Goal: Task Accomplishment & Management: Complete application form

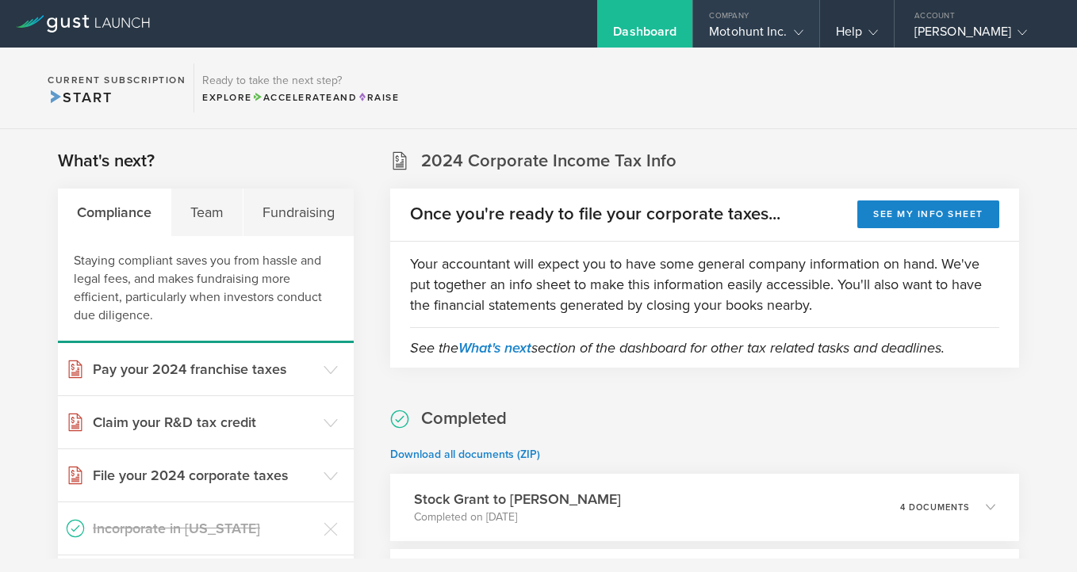
click at [728, 17] on div "Company" at bounding box center [755, 12] width 125 height 24
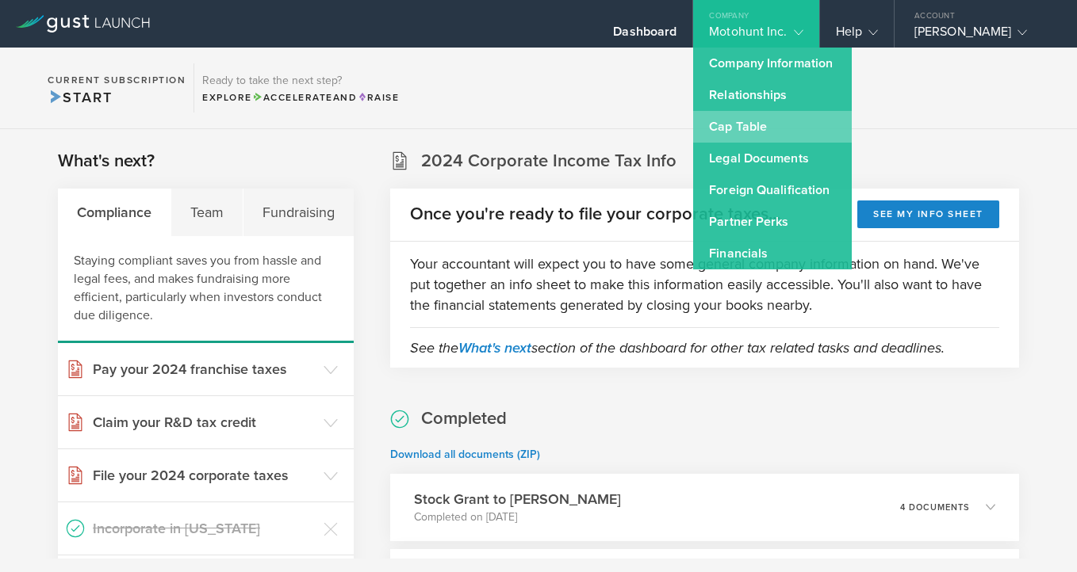
click at [748, 124] on link "Cap Table" at bounding box center [772, 127] width 159 height 32
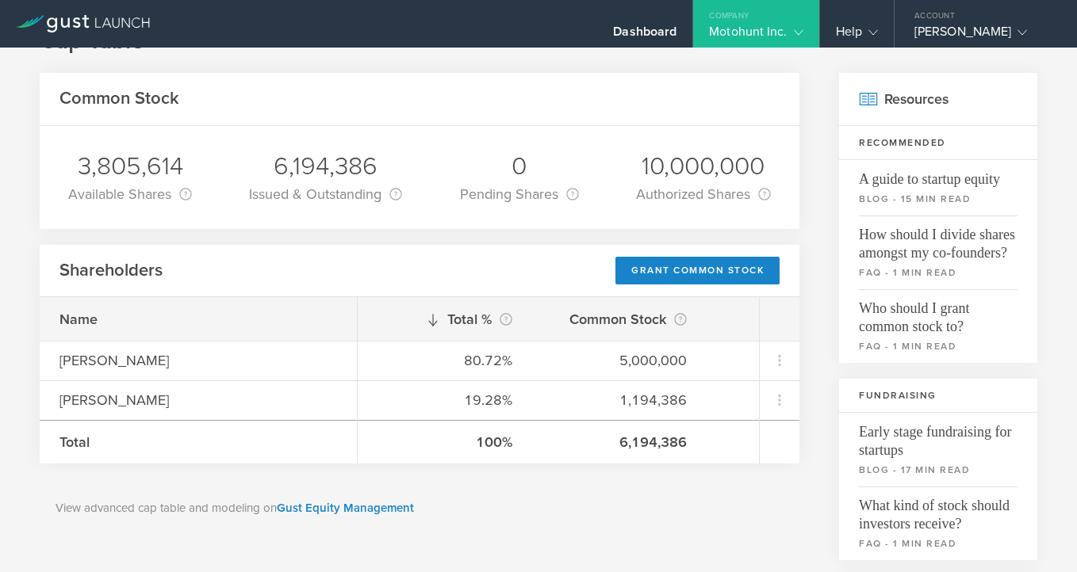
scroll to position [55, 0]
drag, startPoint x: 277, startPoint y: 166, endPoint x: 443, endPoint y: 184, distance: 167.5
click at [414, 163] on div "6,194,386 Issued & Outstanding This is the number of shares that are currently …" at bounding box center [325, 176] width 177 height 103
copy div "6,194,386"
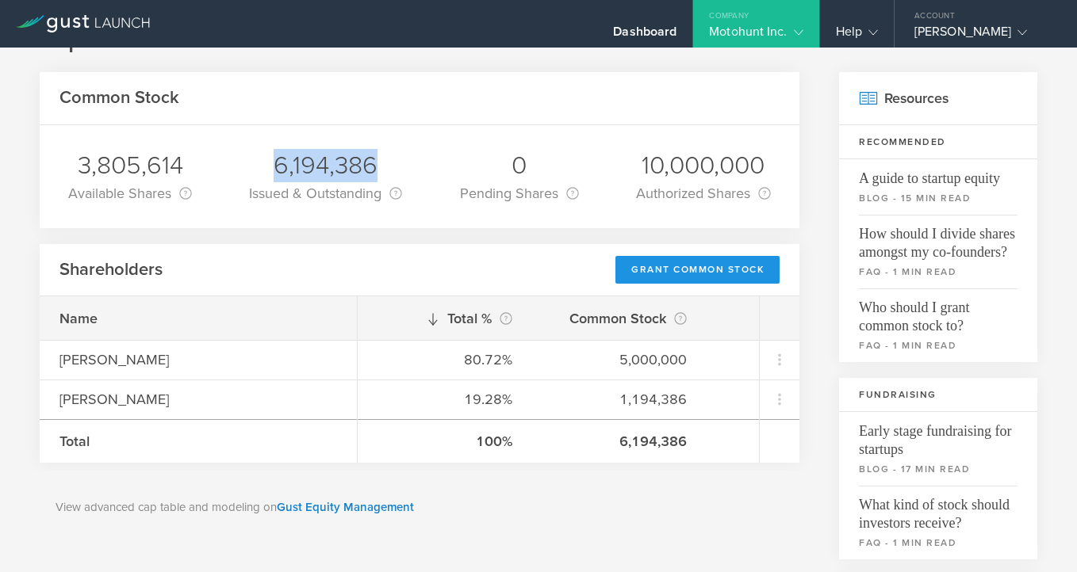
click at [699, 273] on div "Grant Common Stock" at bounding box center [697, 270] width 164 height 28
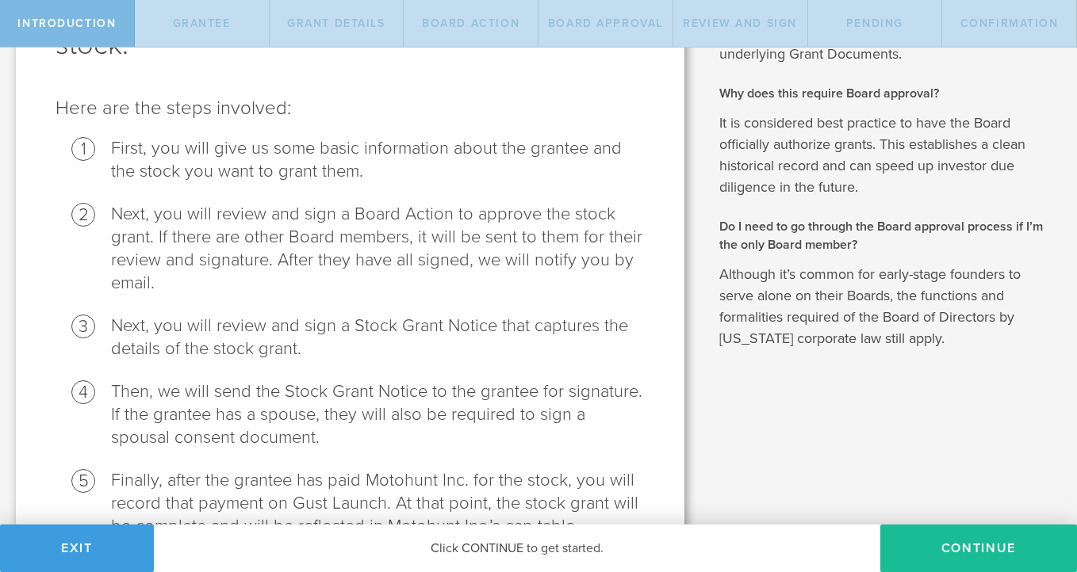
scroll to position [247, 0]
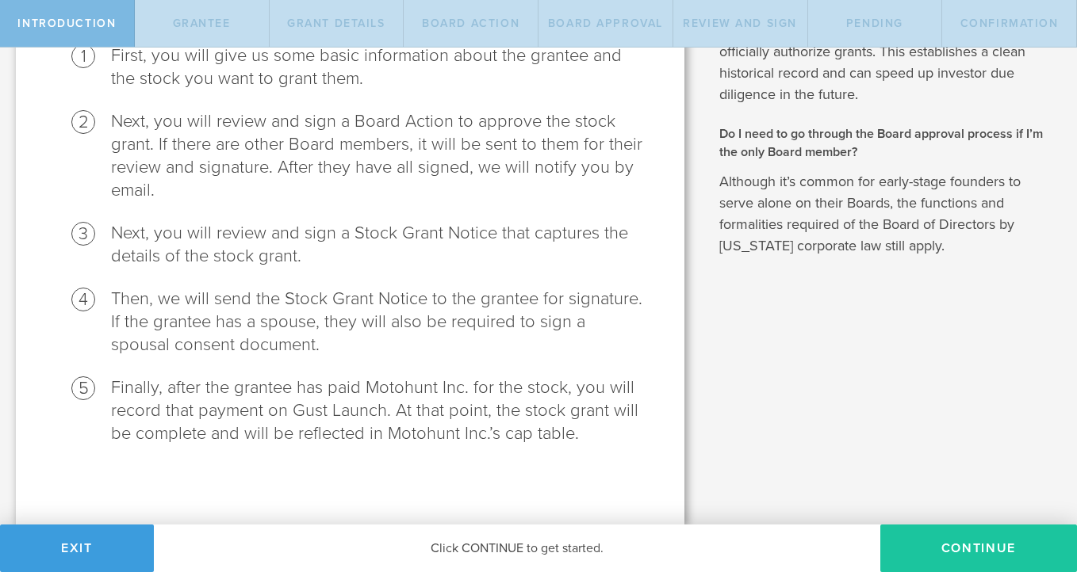
click at [951, 551] on button "Continue" at bounding box center [978, 549] width 197 height 48
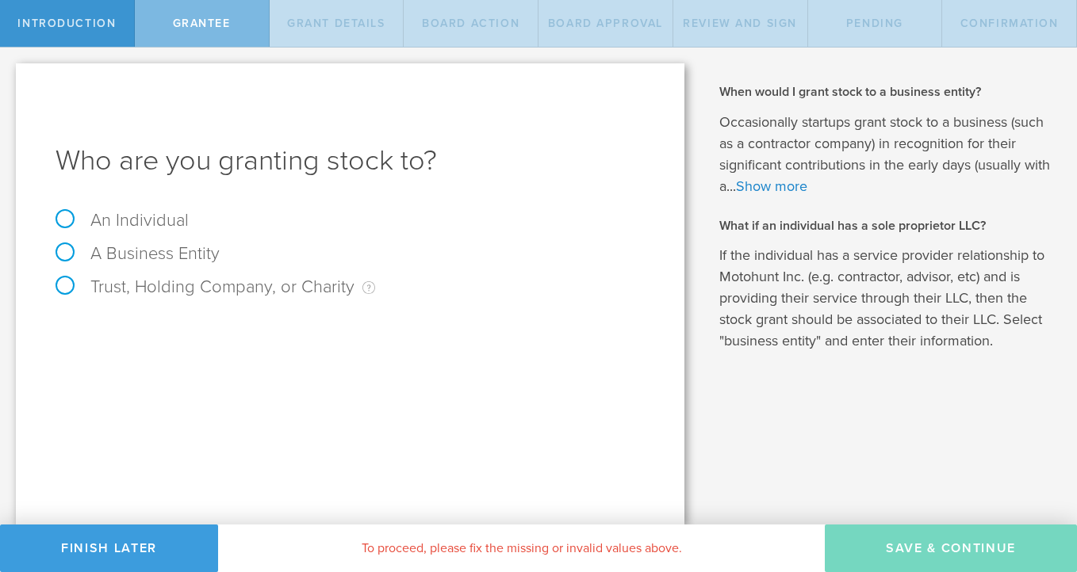
scroll to position [0, 0]
click at [128, 224] on label "An Individual" at bounding box center [121, 220] width 133 height 21
click at [10, 73] on input "An Individual" at bounding box center [5, 60] width 10 height 25
radio input "true"
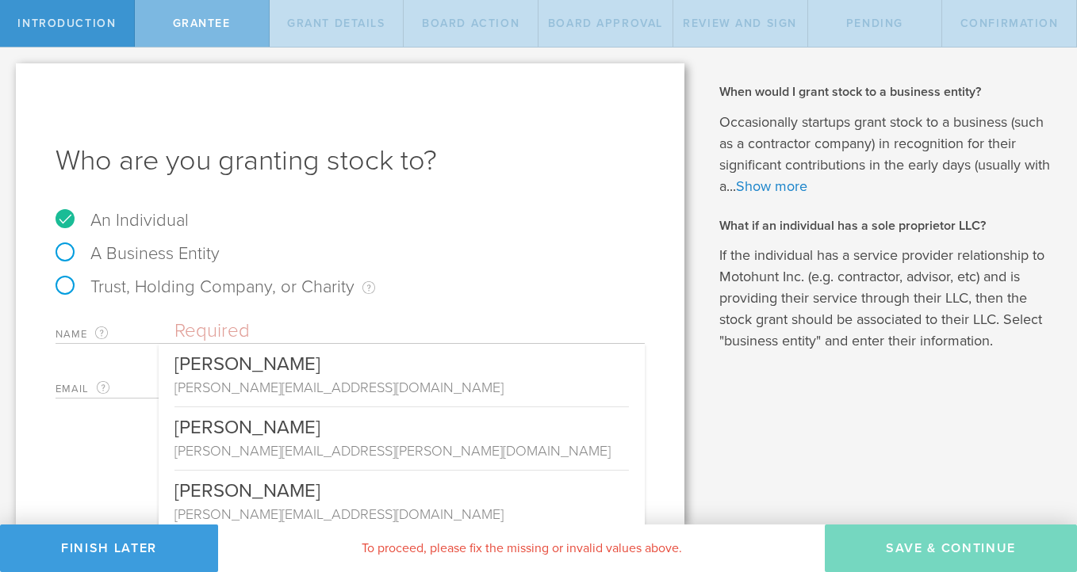
click at [229, 328] on input "text" at bounding box center [409, 331] width 470 height 24
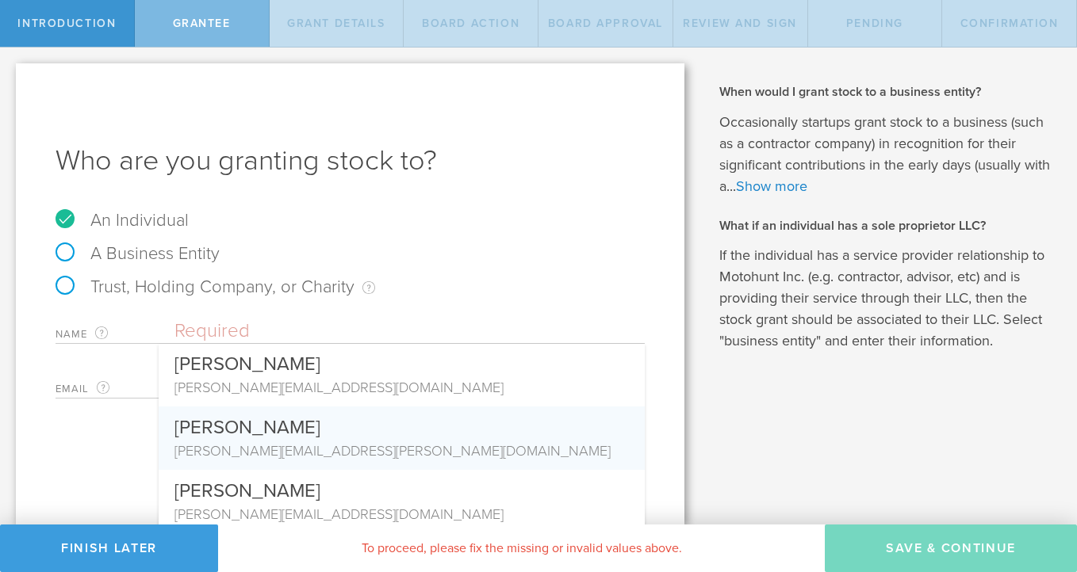
click at [296, 454] on div "mr.jacob.berry@gmail.com" at bounding box center [401, 451] width 454 height 21
type input "[PERSON_NAME]"
type input "mr.jacob.berry@gmail.com"
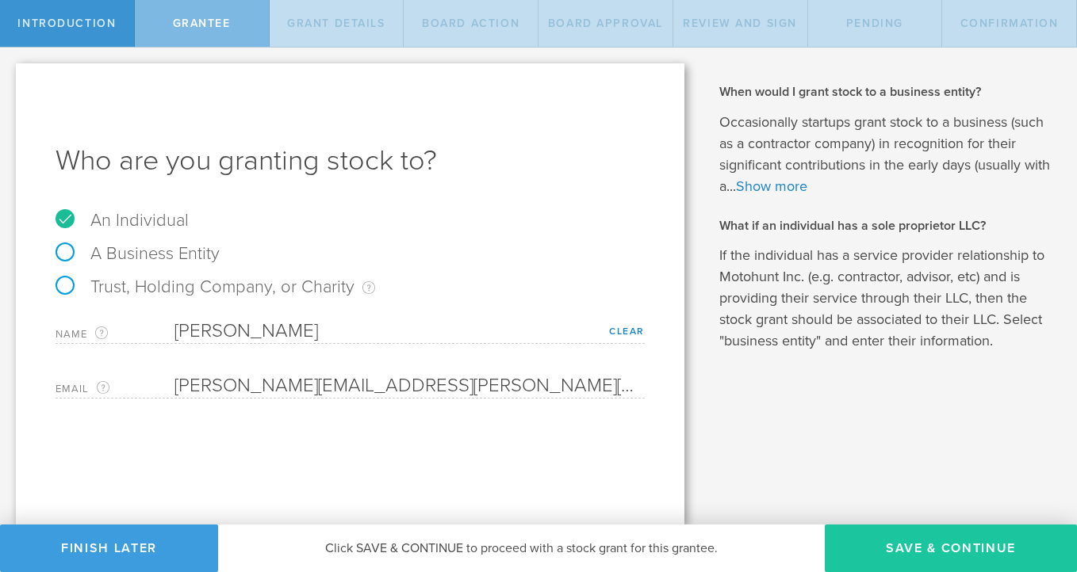
click at [947, 553] on button "Save & Continue" at bounding box center [950, 549] width 252 height 48
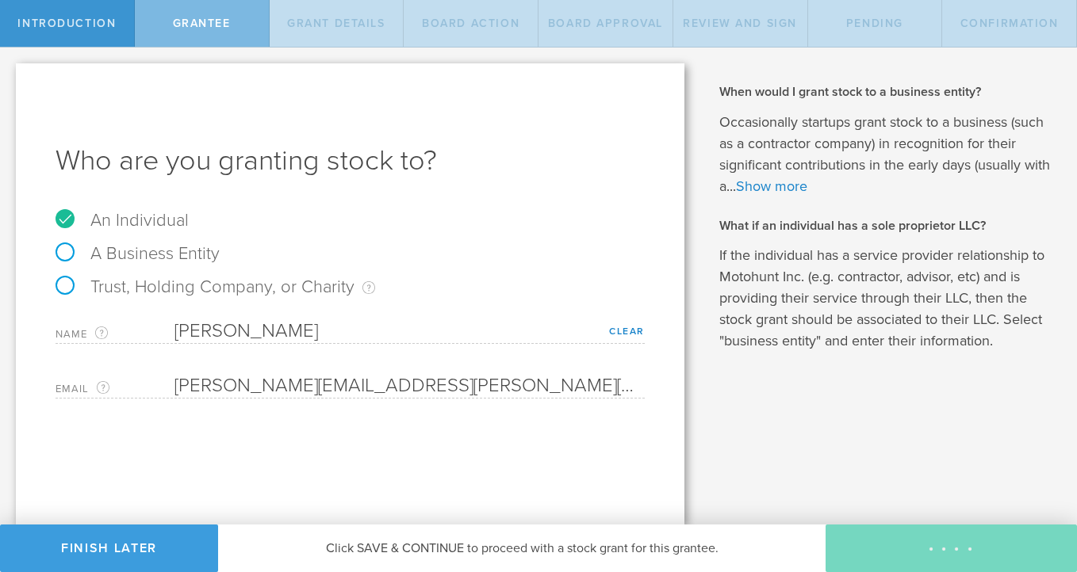
type input "48"
type input "12"
select select "none"
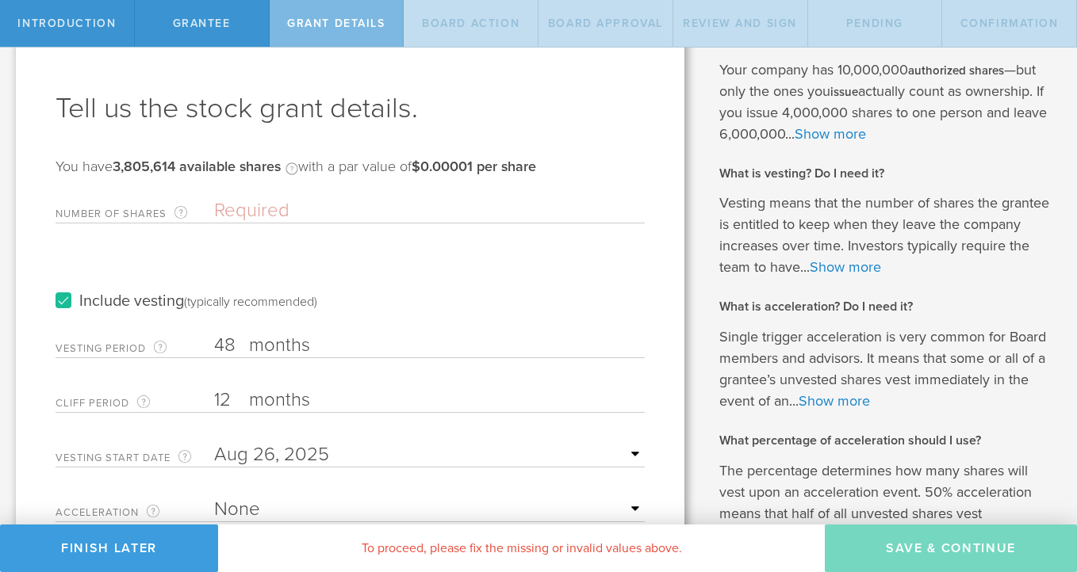
scroll to position [80, 0]
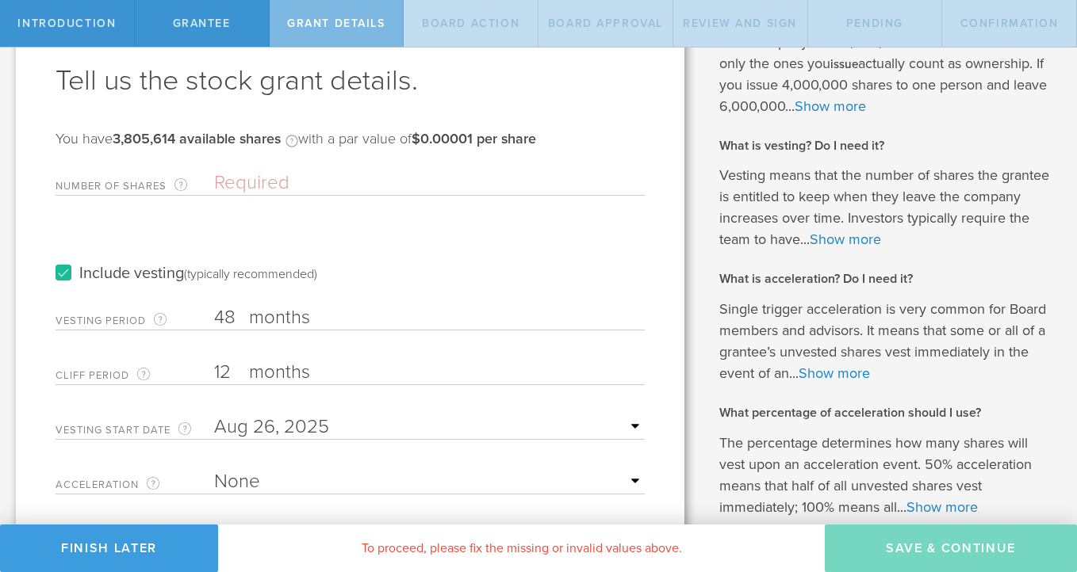
click at [346, 170] on div "Number of Shares The total amount of stock the company is granting to this reci…" at bounding box center [349, 179] width 589 height 33
click at [340, 178] on input "Number of Shares The total amount of stock the company is granting to this reci…" at bounding box center [429, 183] width 430 height 24
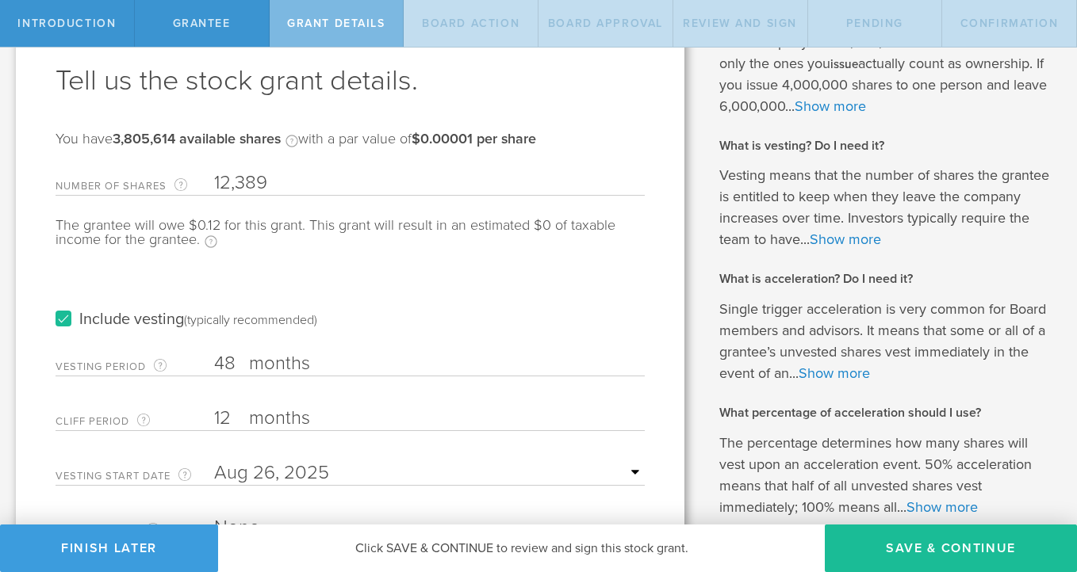
type input "12,389"
click at [58, 319] on label "Include vesting (typically recommended)" at bounding box center [186, 320] width 262 height 17
click at [0, 0] on input "Include vesting (typically recommended)" at bounding box center [0, 0] width 0 height 0
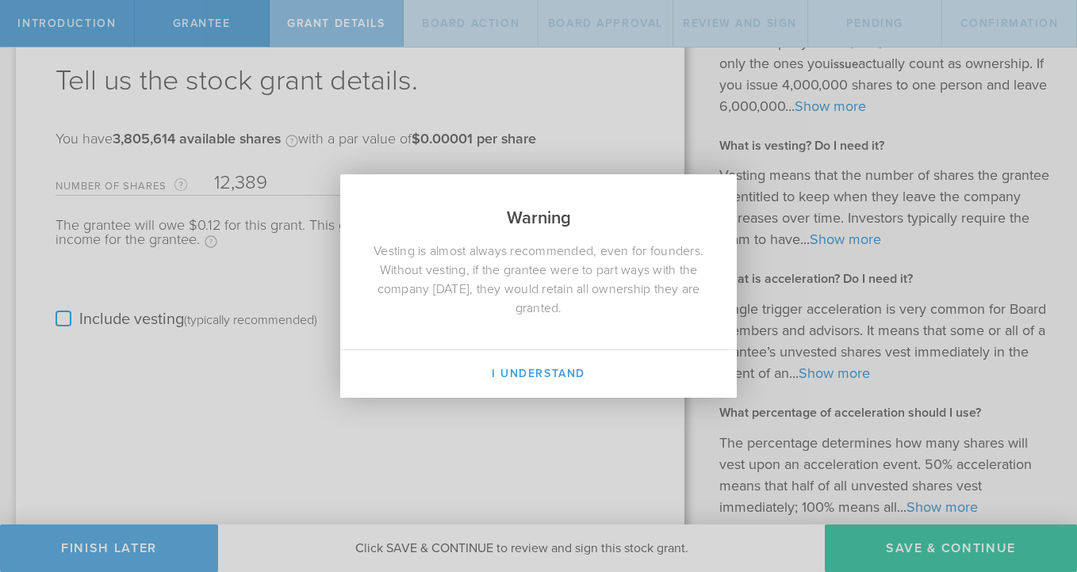
click at [564, 371] on button "I Understand" at bounding box center [538, 374] width 396 height 48
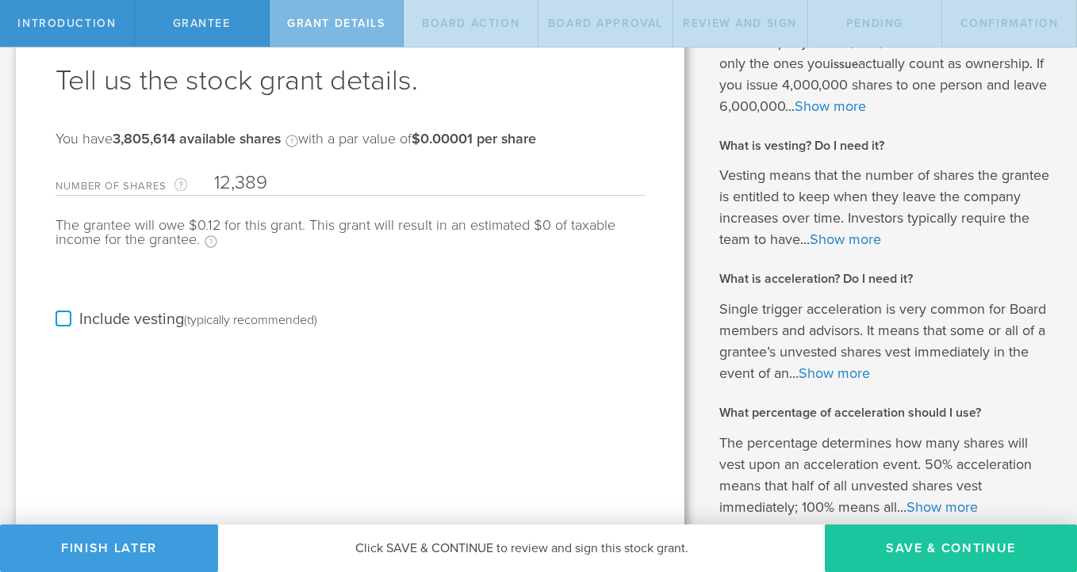
click at [882, 545] on button "Save & Continue" at bounding box center [950, 549] width 252 height 48
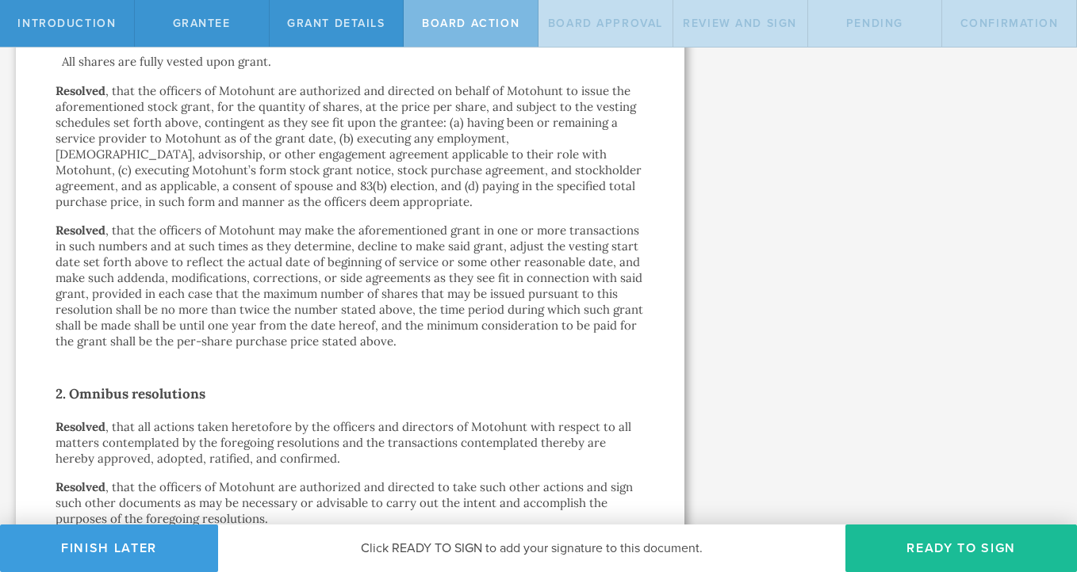
scroll to position [882, 0]
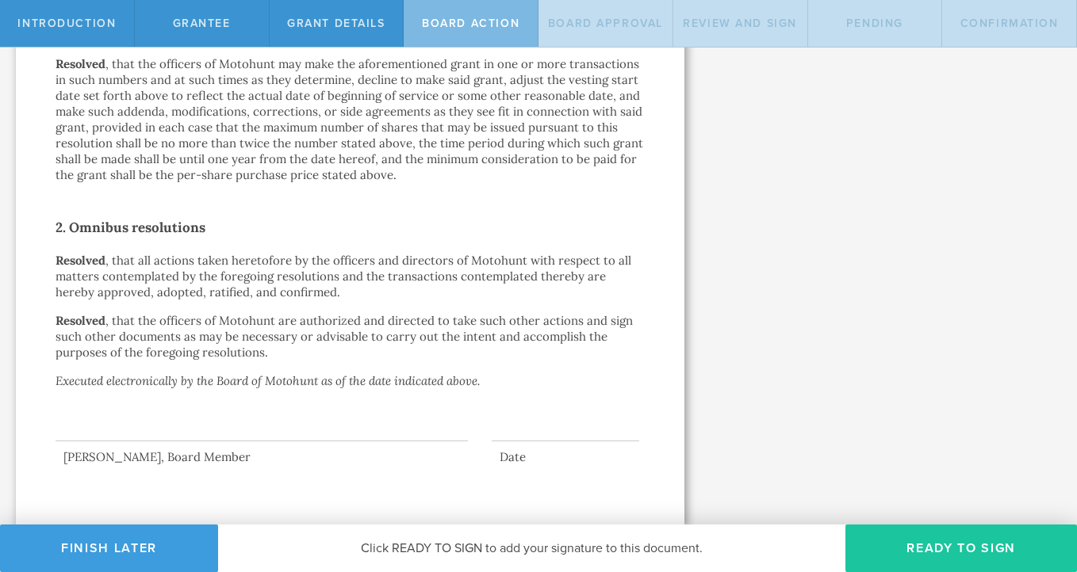
click at [910, 552] on button "Ready to Sign" at bounding box center [960, 549] width 231 height 48
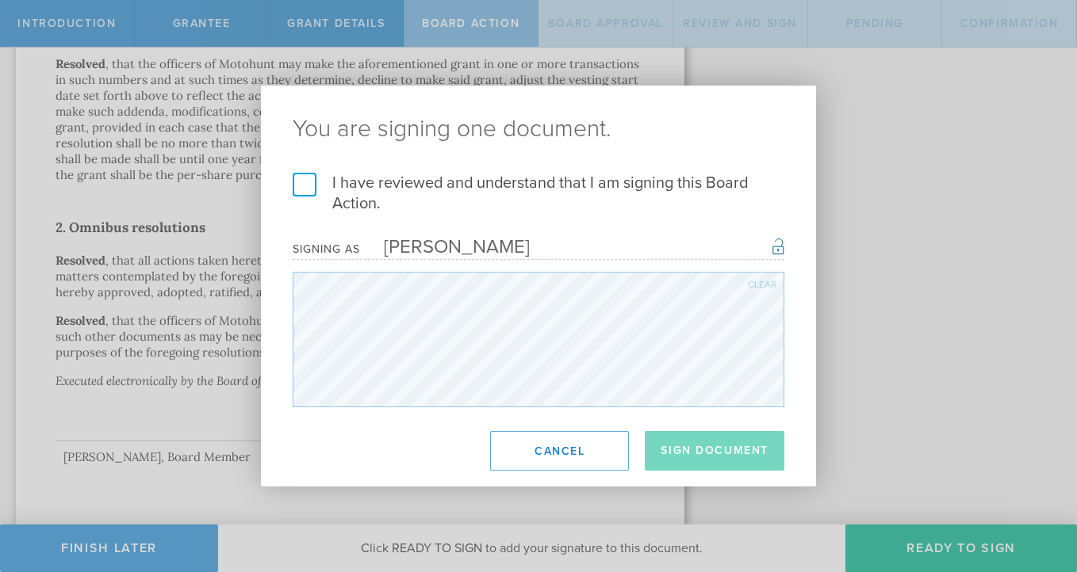
click at [306, 182] on label "I have reviewed and understand that I am signing this Board Action." at bounding box center [538, 193] width 491 height 41
click at [0, 0] on input "I have reviewed and understand that I am signing this Board Action." at bounding box center [0, 0] width 0 height 0
click at [744, 457] on button "Sign Document" at bounding box center [714, 451] width 140 height 40
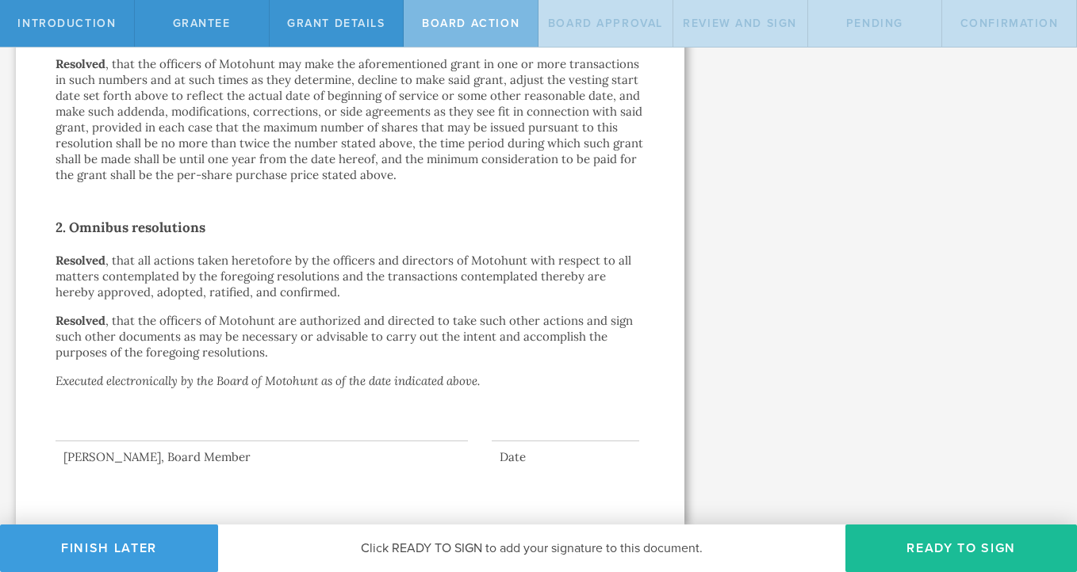
scroll to position [0, 0]
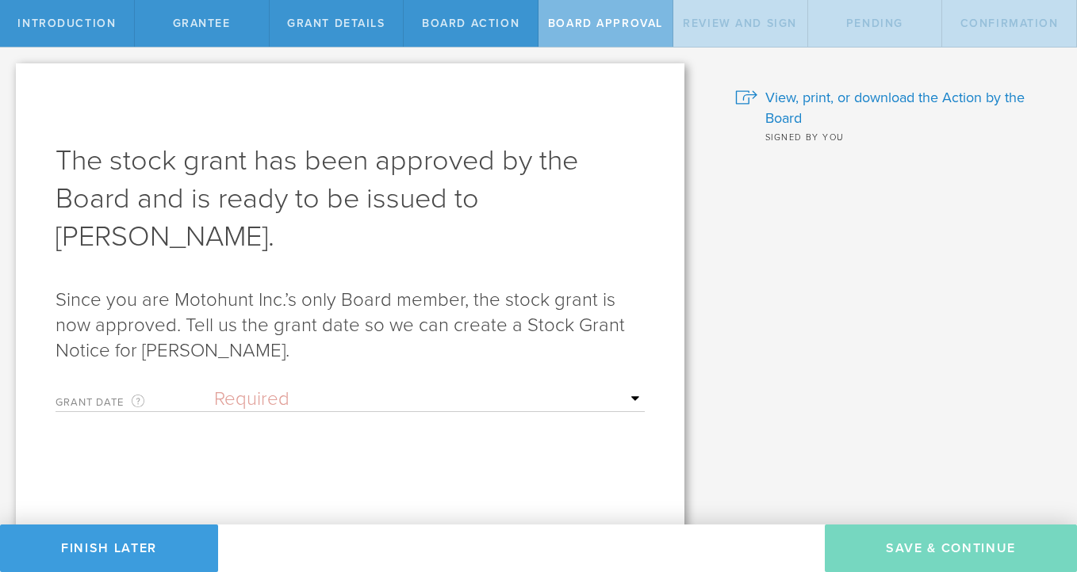
click at [256, 388] on select "Required Upon grantee's signature A specific date" at bounding box center [429, 400] width 430 height 24
select select "uponGranteeSignature"
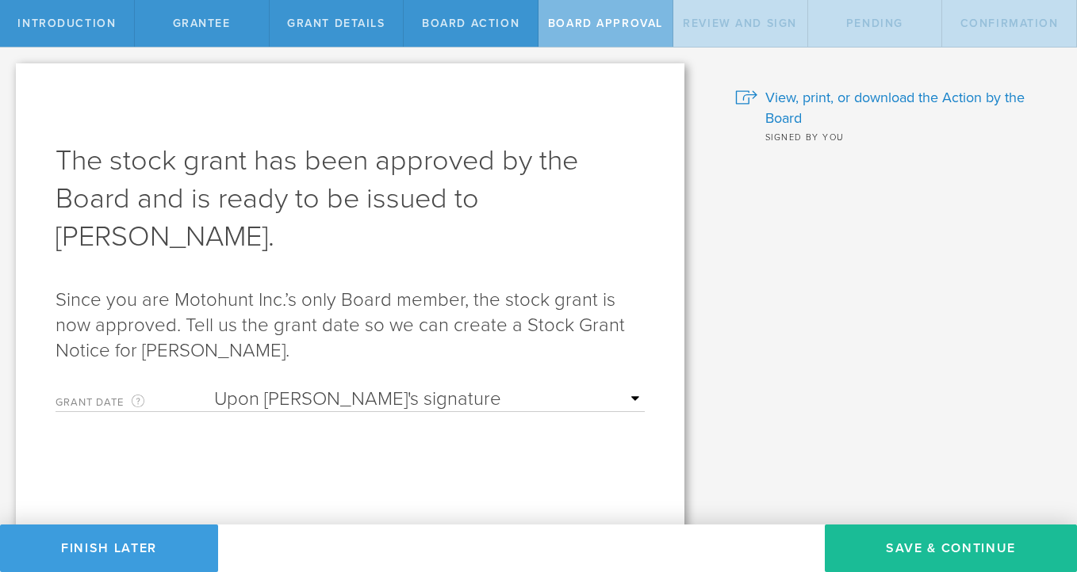
click at [372, 388] on select "Required Upon grantee's signature A specific date" at bounding box center [429, 400] width 430 height 24
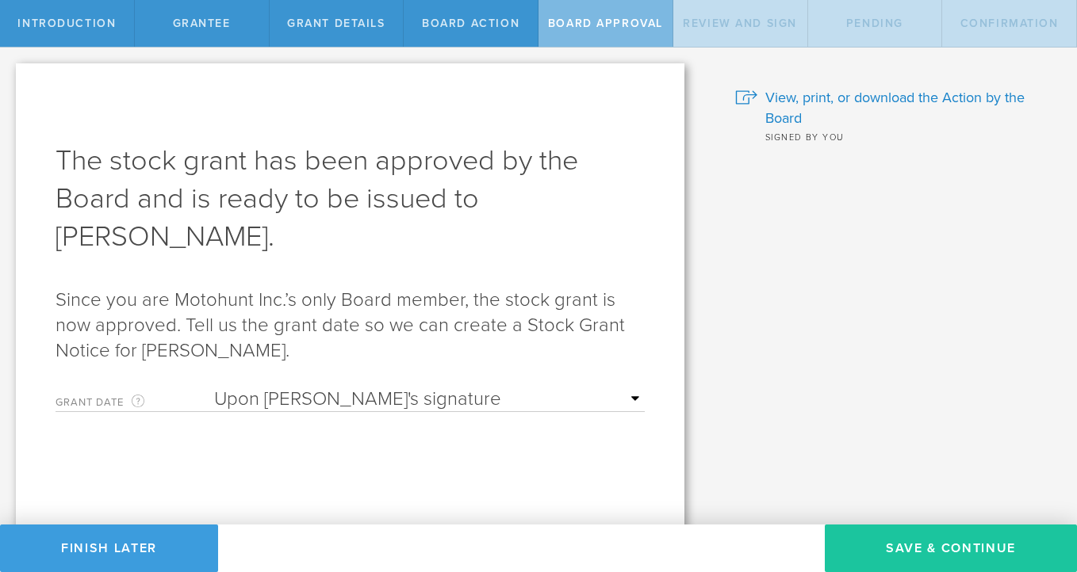
click at [967, 542] on button "Save & Continue" at bounding box center [950, 549] width 252 height 48
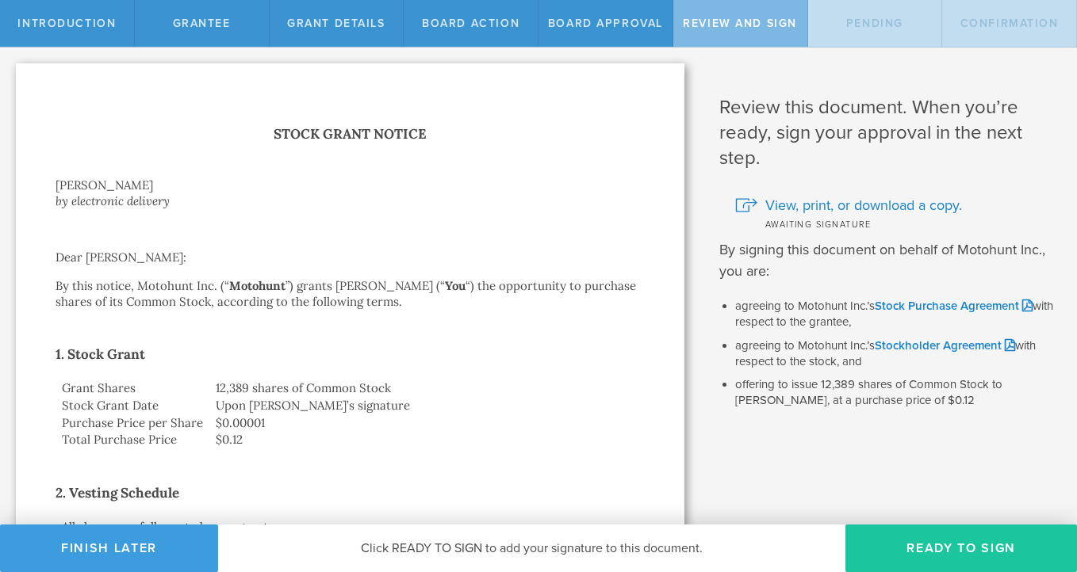
click at [958, 544] on button "Ready to Sign" at bounding box center [960, 549] width 231 height 48
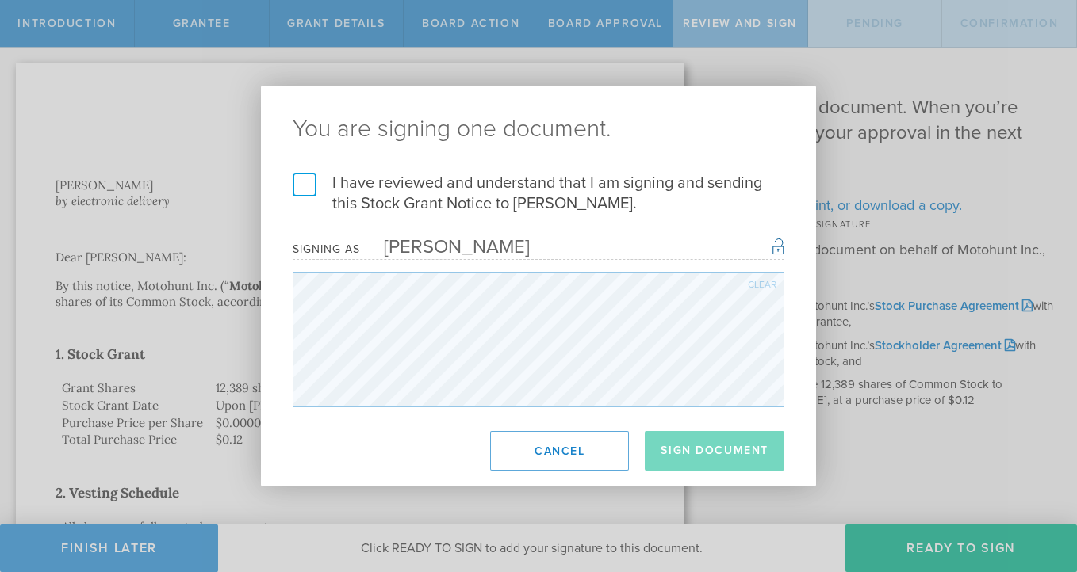
click at [392, 208] on label "I have reviewed and understand that I am signing and sending this Stock Grant N…" at bounding box center [538, 193] width 491 height 41
click at [0, 0] on input "I have reviewed and understand that I am signing and sending this Stock Grant N…" at bounding box center [0, 0] width 0 height 0
click at [747, 449] on button "Sign Document" at bounding box center [714, 451] width 140 height 40
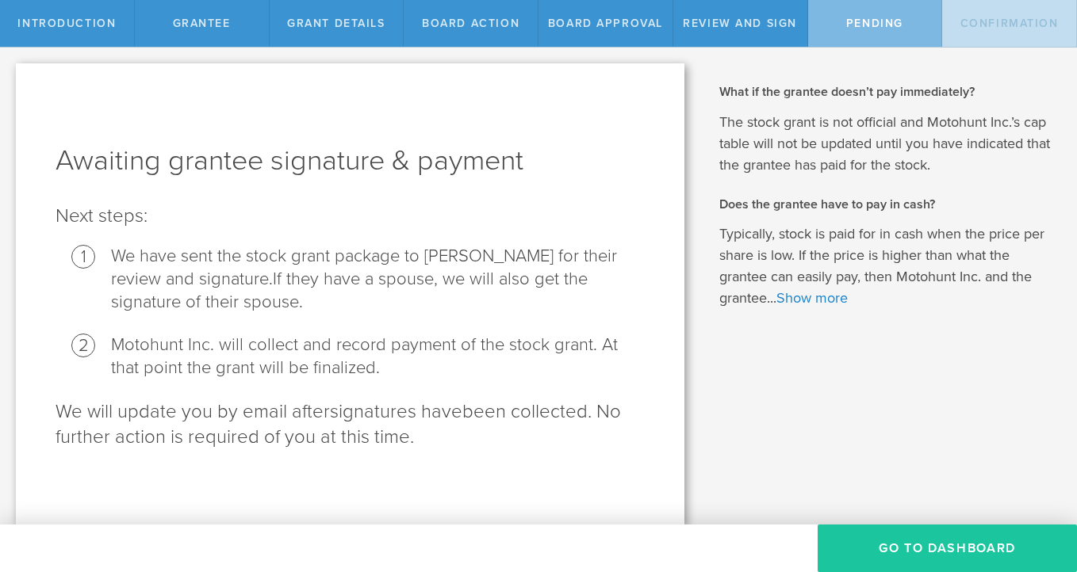
click at [950, 552] on button "Go To Dashboard" at bounding box center [946, 549] width 259 height 48
